Goal: Find contact information: Find contact information

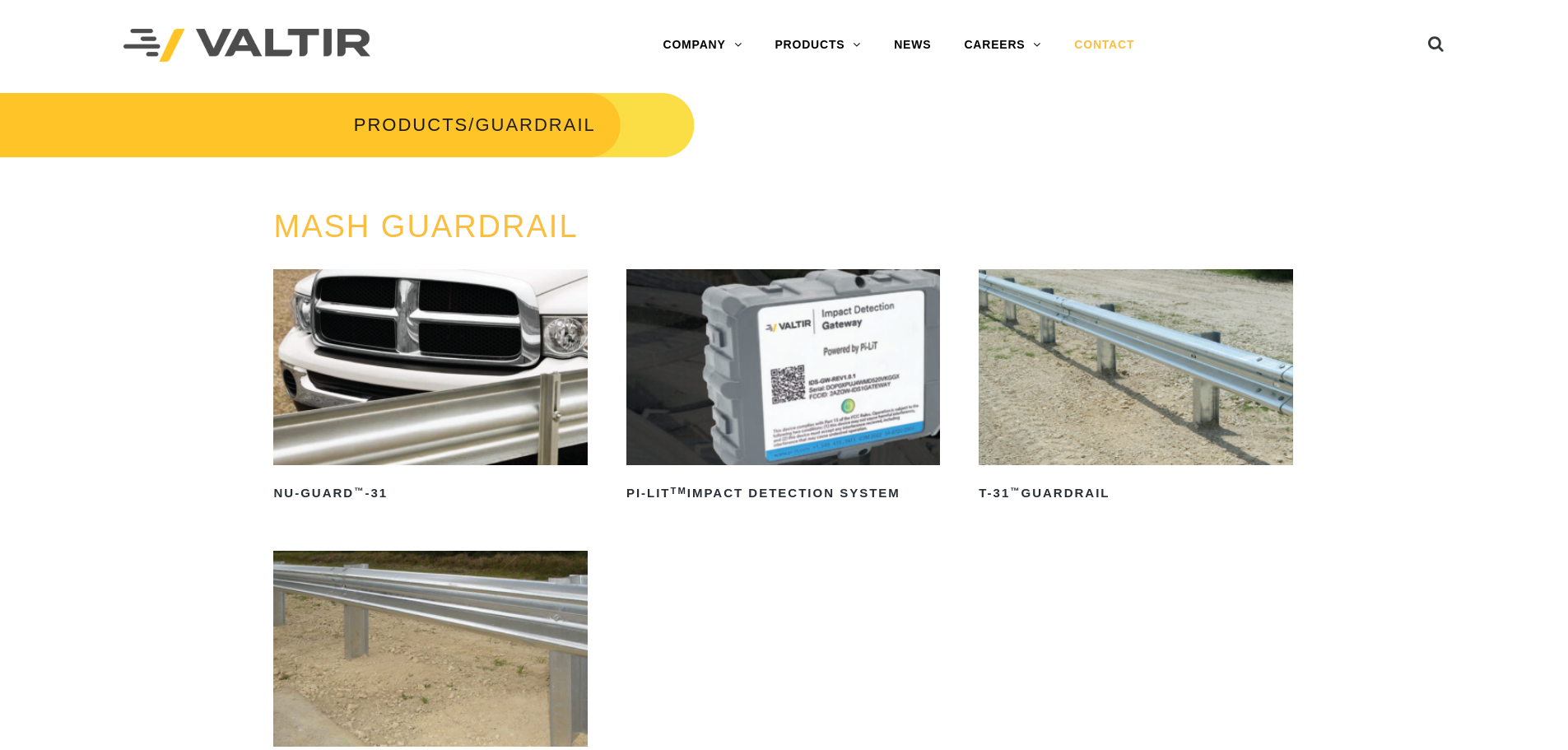
click at [1119, 45] on link "CONTACT" at bounding box center [1104, 46] width 93 height 33
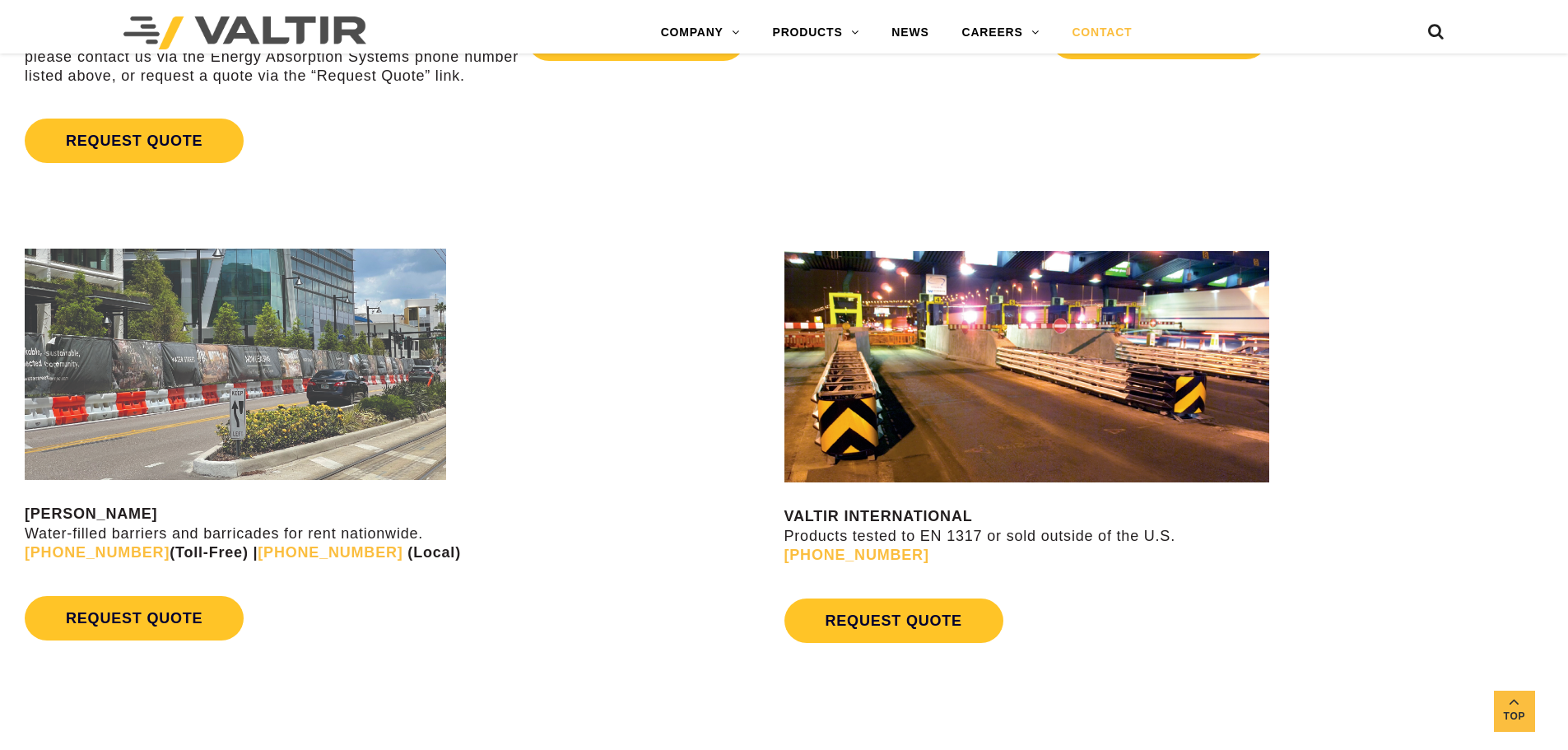
scroll to position [1152, 0]
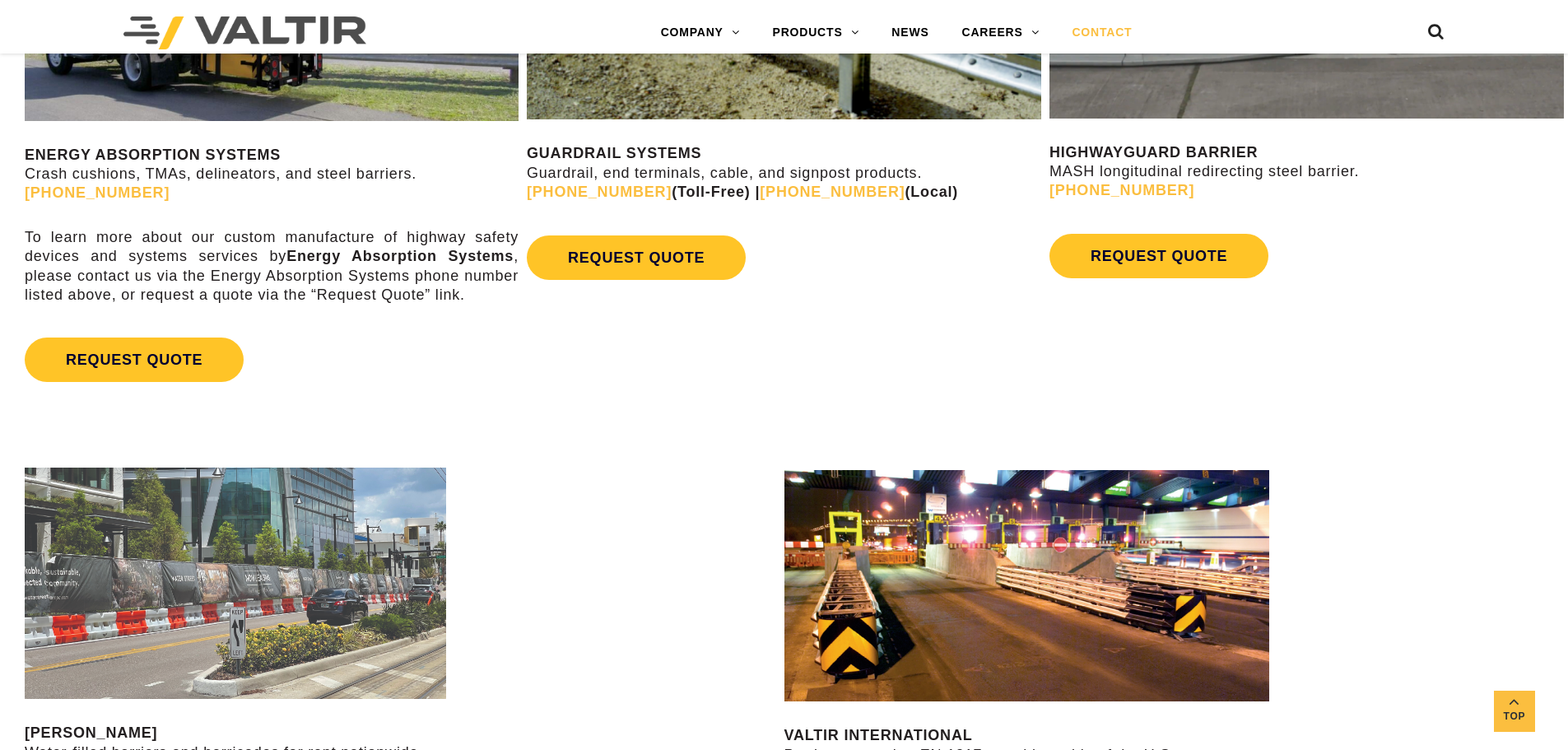
click at [659, 230] on div "REQUEST QUOTE" at bounding box center [783, 257] width 514 height 61
click at [660, 254] on link "REQUEST QUOTE" at bounding box center [635, 257] width 219 height 45
click at [683, 248] on link "REQUEST QUOTE" at bounding box center [635, 257] width 219 height 45
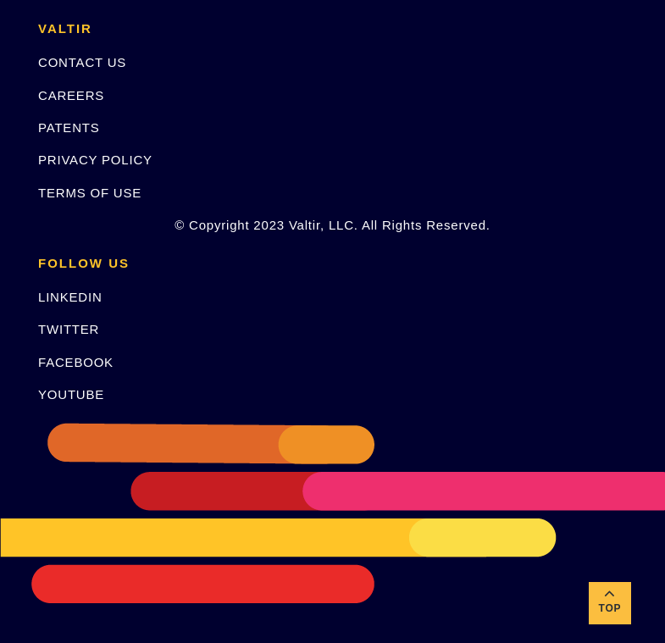
scroll to position [540, 0]
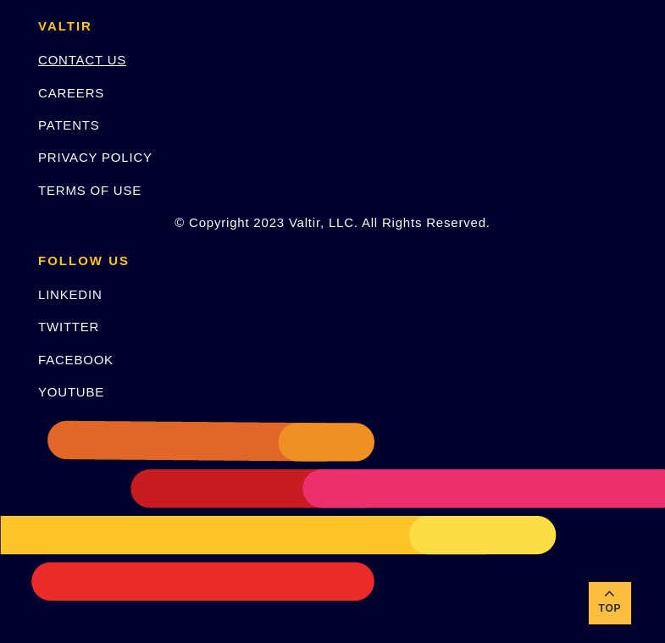
click at [81, 61] on link "CONTACT US" at bounding box center [82, 60] width 88 height 14
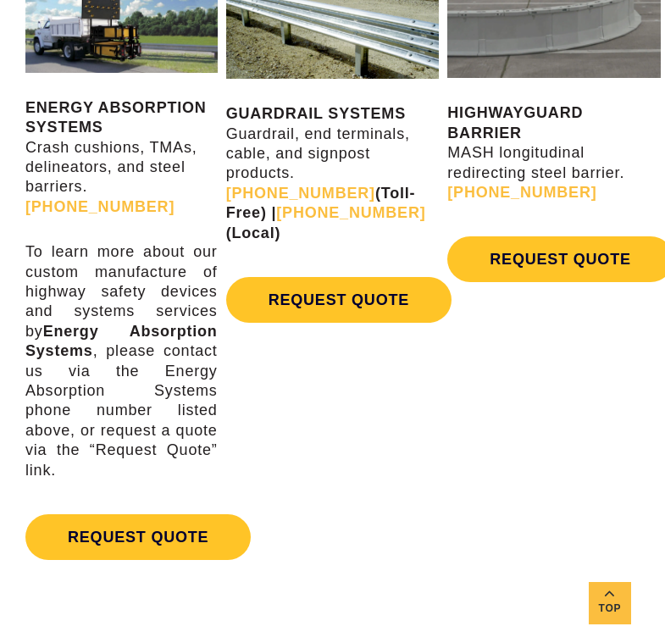
scroll to position [762, 0]
